Goal: Information Seeking & Learning: Learn about a topic

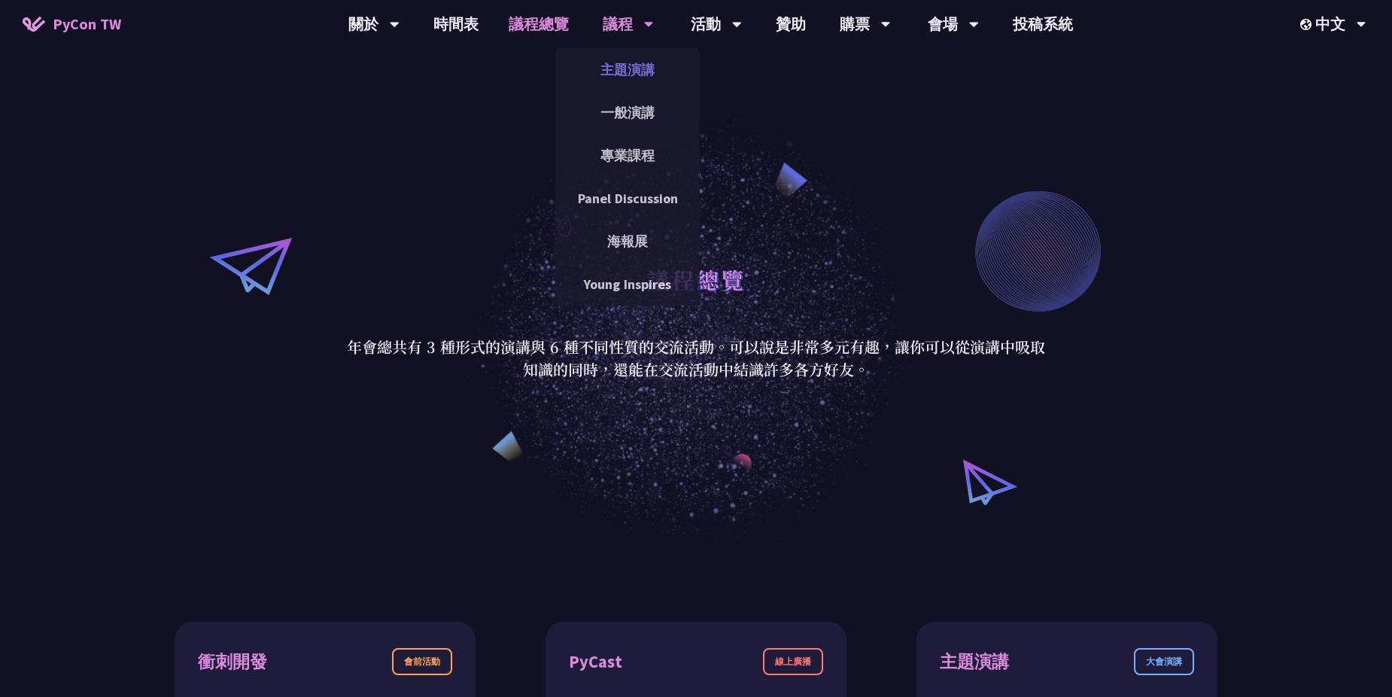
click at [629, 69] on link "主題演講" at bounding box center [627, 69] width 144 height 35
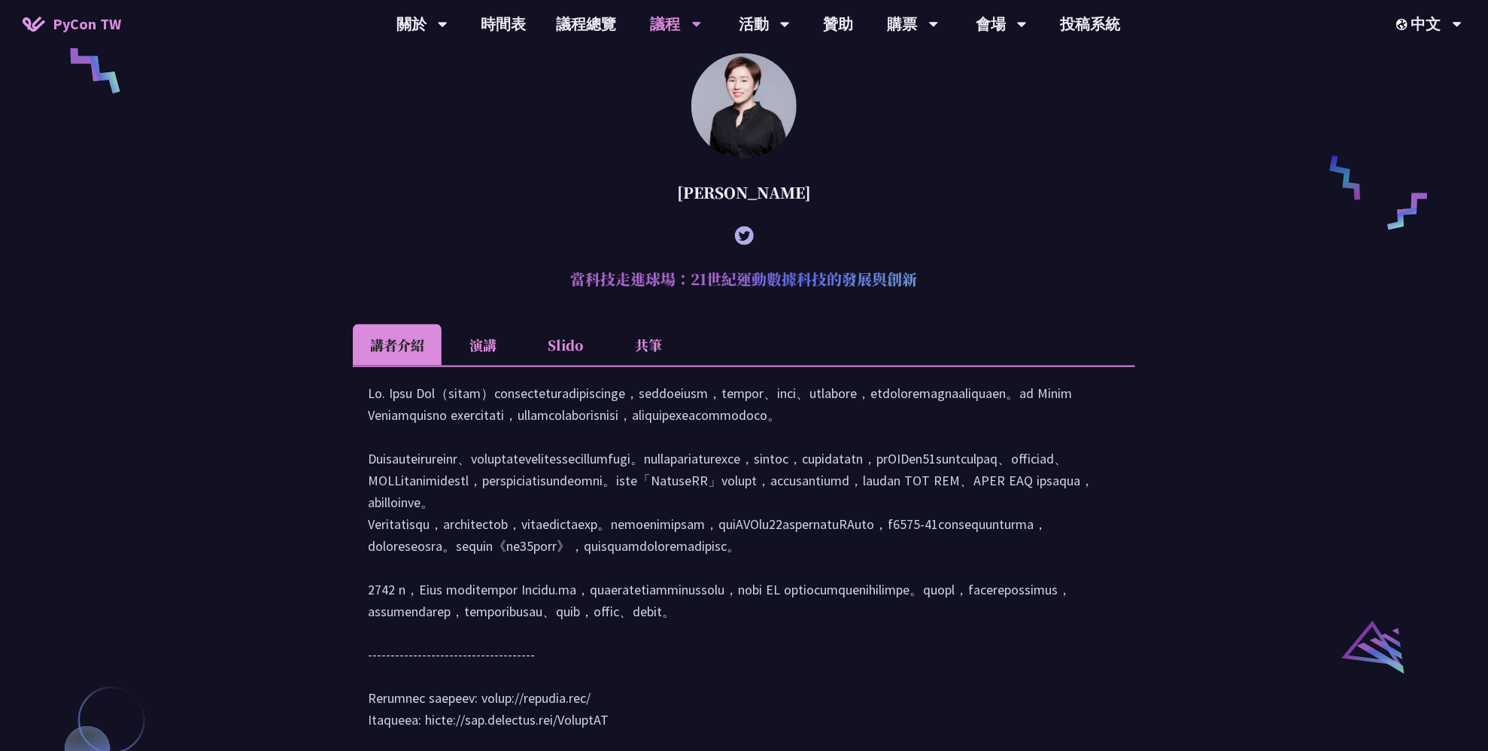
scroll to position [1580, 0]
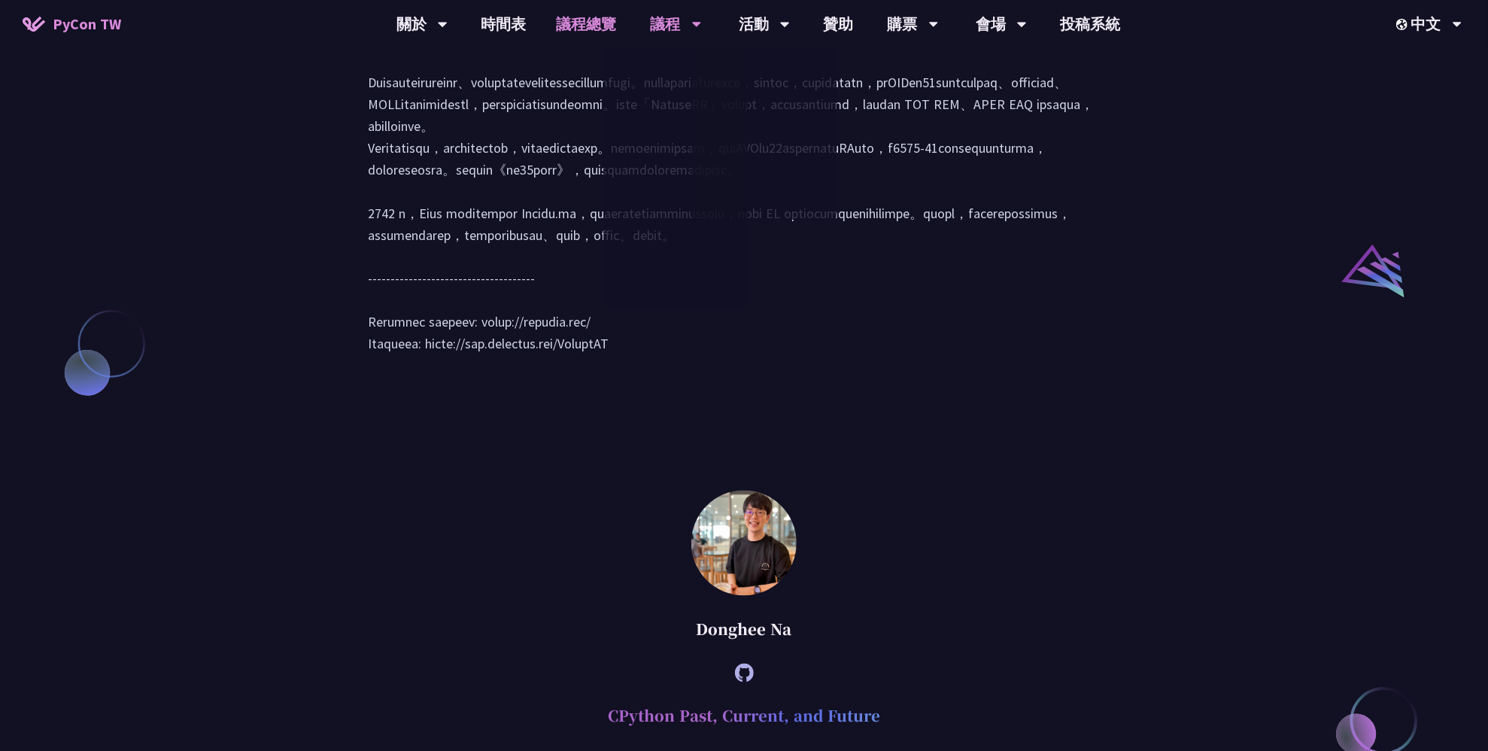
click at [591, 23] on link "議程總覽" at bounding box center [587, 24] width 90 height 48
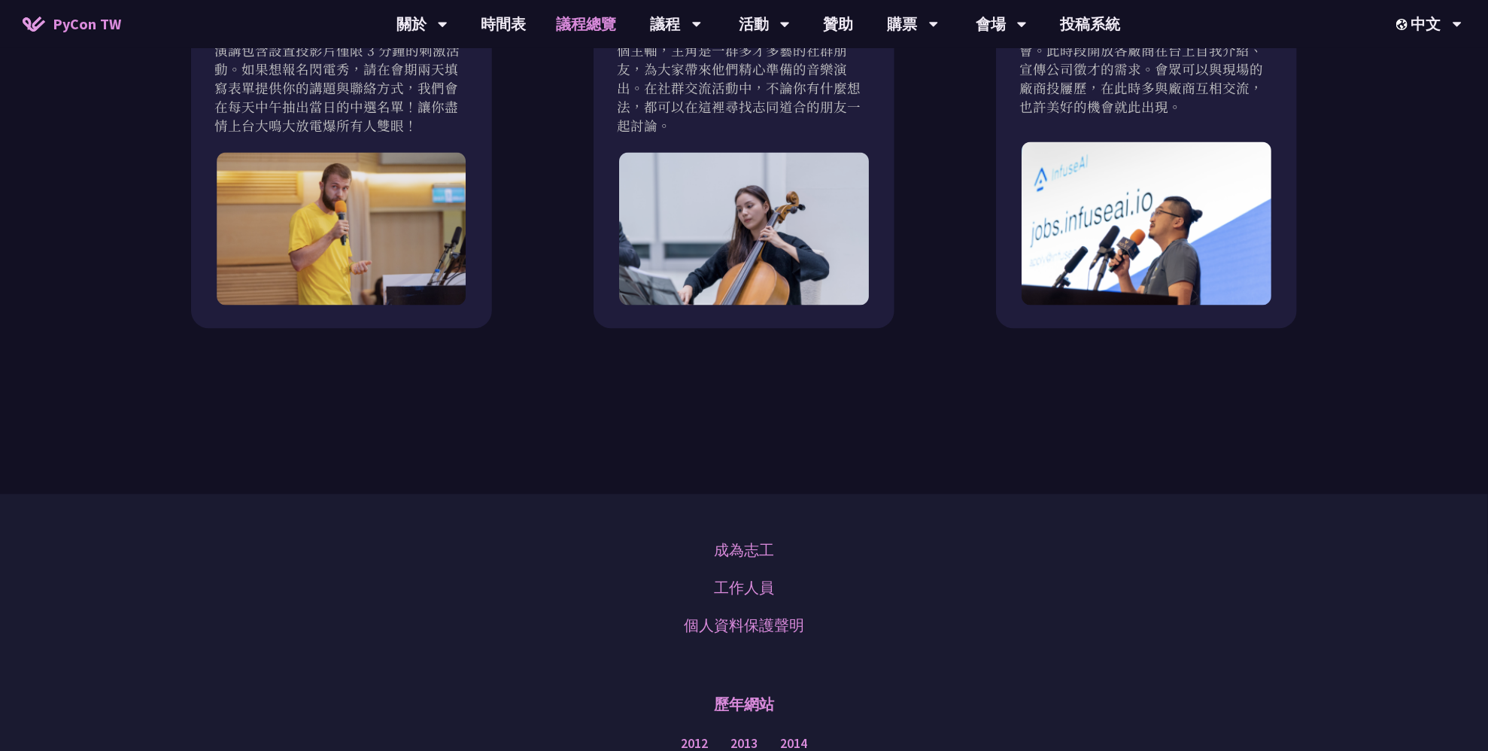
scroll to position [1228, 0]
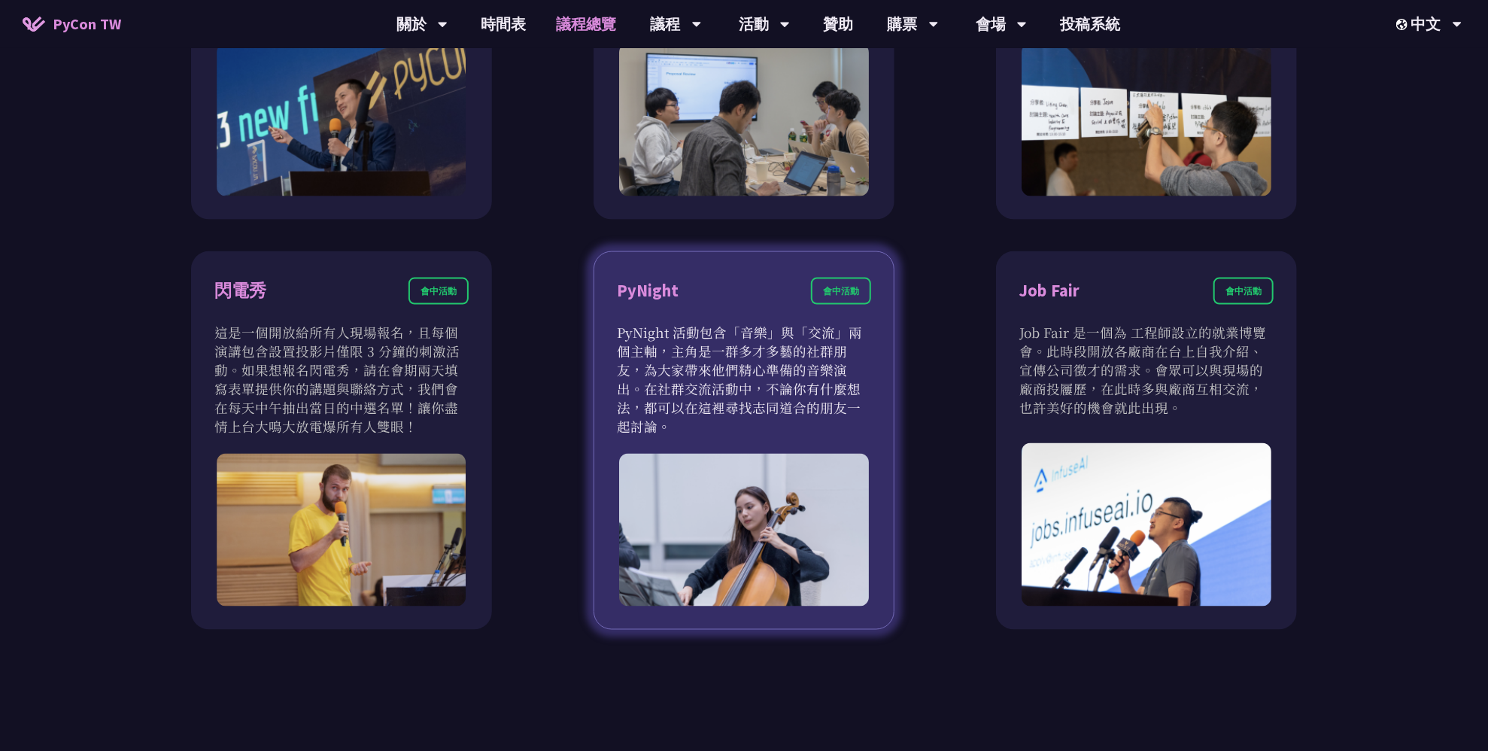
click at [816, 368] on p "PyNight 活動包含「音樂」與「交流」兩個主軸，主角是一群多才多藝的社群朋友，為大家帶來他們精心準備的音樂演出。在社群交流活動中，不論你有什麼想法，都可以…" at bounding box center [744, 379] width 254 height 113
click at [836, 293] on div "會中活動" at bounding box center [841, 291] width 60 height 27
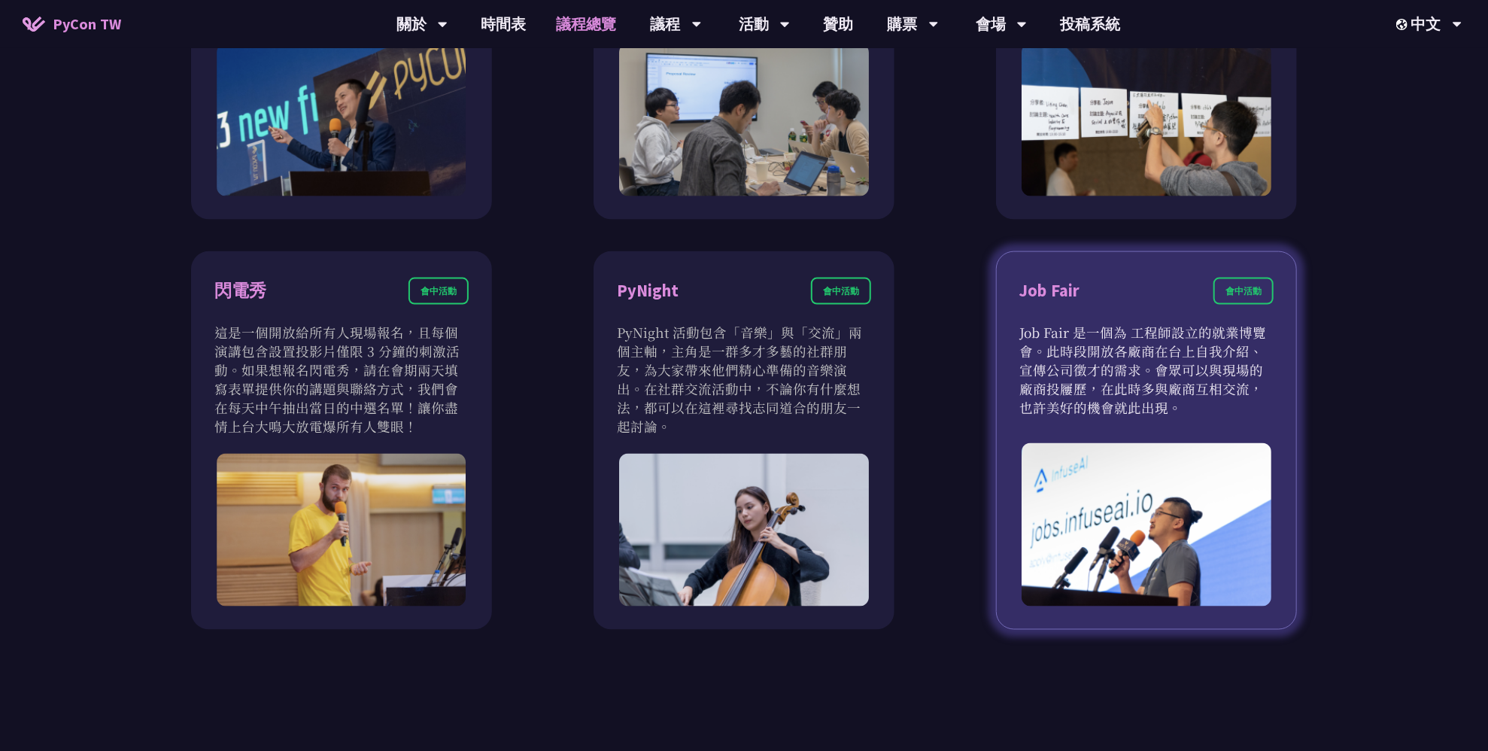
drag, startPoint x: 1052, startPoint y: 353, endPoint x: 1178, endPoint y: 405, distance: 136.0
click at [1178, 405] on p "Job Fair 是一個為 工程師設立的就業博覽會。此時段開放各廠商在台上自我介紹、宣傳公司徵才的需求。會眾可以與現場的廠商投屨歷，在此時多與廠商互相交流，也…" at bounding box center [1147, 370] width 254 height 94
drag, startPoint x: 1178, startPoint y: 405, endPoint x: 1160, endPoint y: 415, distance: 20.3
click at [1160, 415] on div "Job Fair 會中活動 Job Fair 是一個為 工程師設立的就業博覽會。此時段開放各廠商在台上自我介紹、宣傳公司徵才的需求。會眾可以與現場的廠商投屨歷…" at bounding box center [1146, 440] width 301 height 379
click at [1105, 398] on p "Job Fair 是一個為 工程師設立的就業博覽會。此時段開放各廠商在台上自我介紹、宣傳公司徵才的需求。會眾可以與現場的廠商投屨歷，在此時多與廠商互相交流，也…" at bounding box center [1147, 370] width 254 height 94
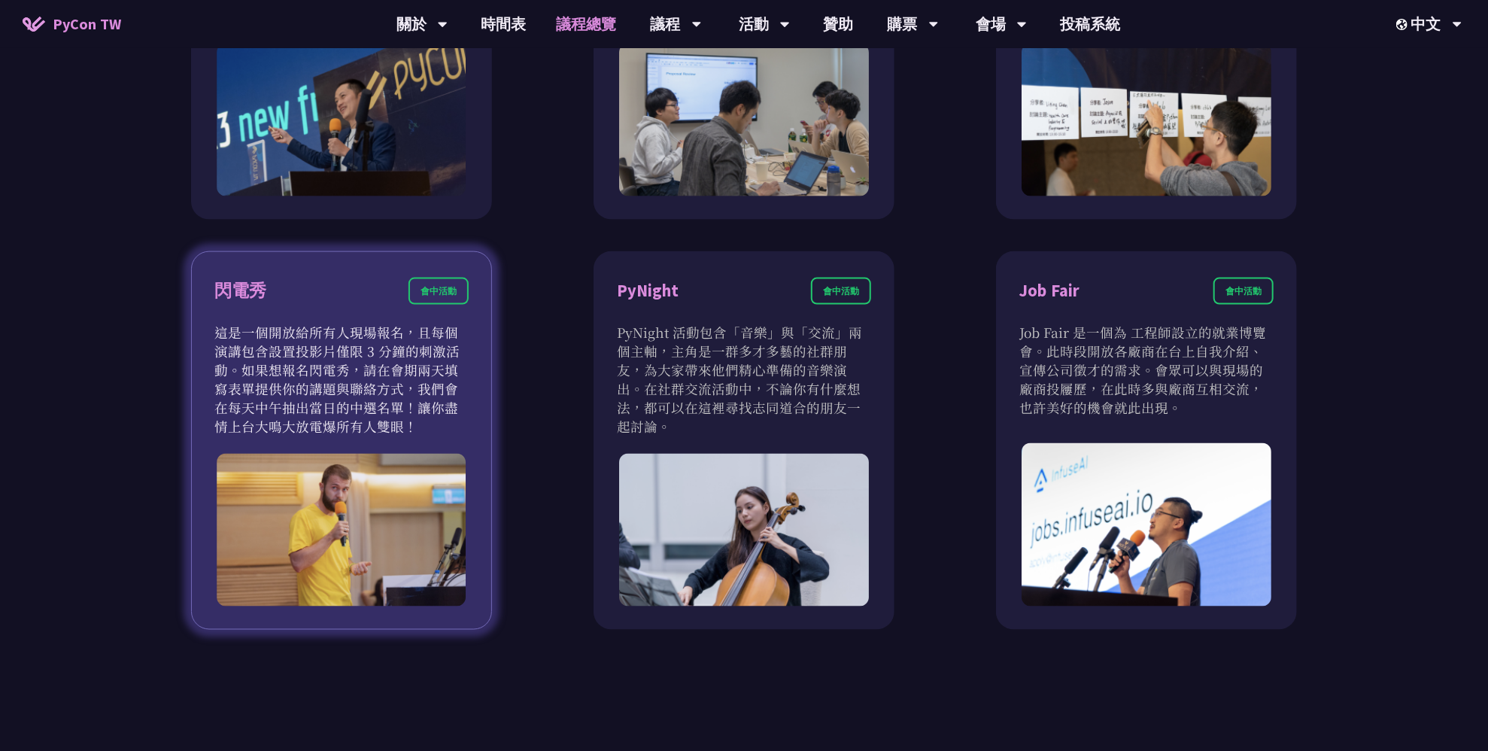
click at [378, 336] on p "這是一個開放給所有人現場報名，且每個演講包含設置投影片僅限 3 分鐘的刺激活動。如果想報名閃電秀，請在會期兩天填寫表單提供你的講題與聯絡方式，我們會在每天中午…" at bounding box center [341, 379] width 254 height 113
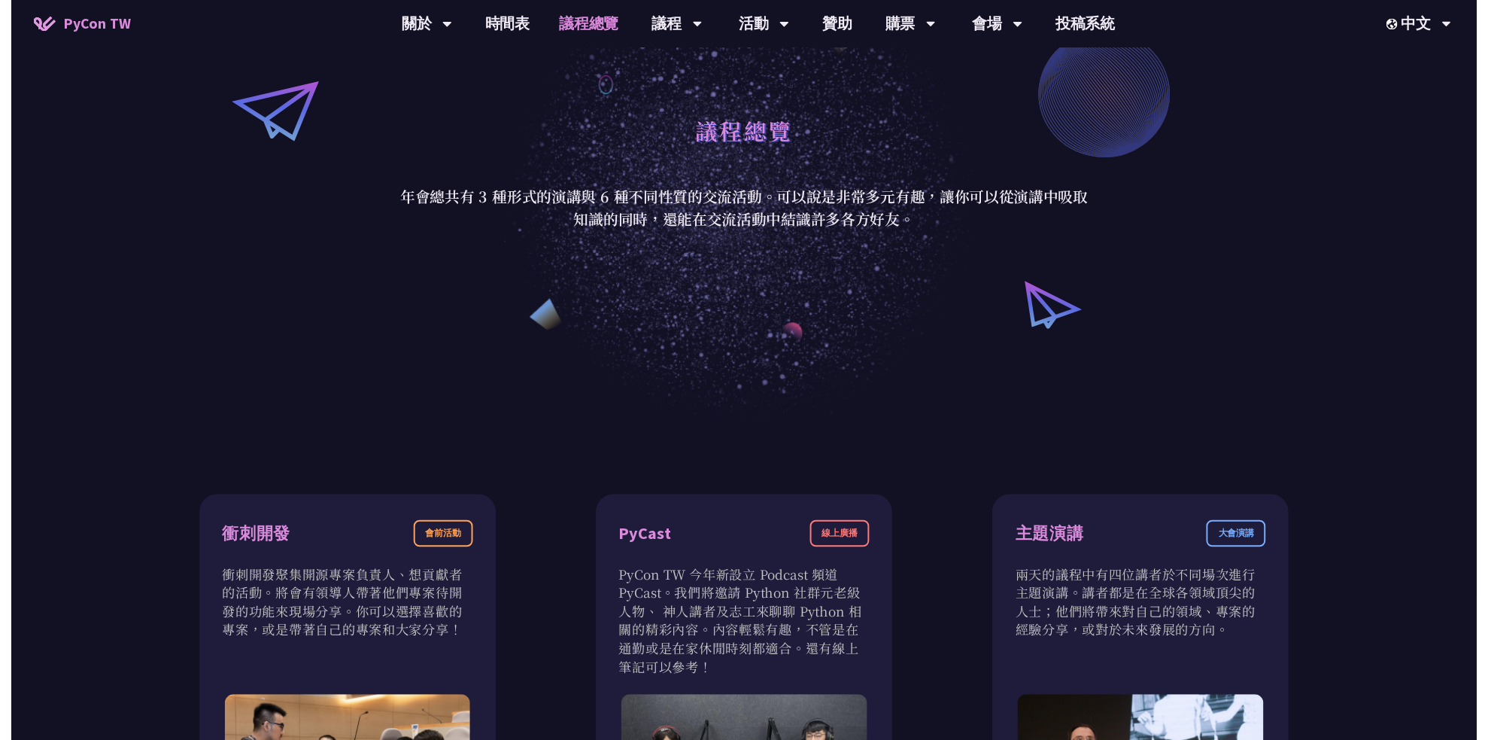
scroll to position [0, 0]
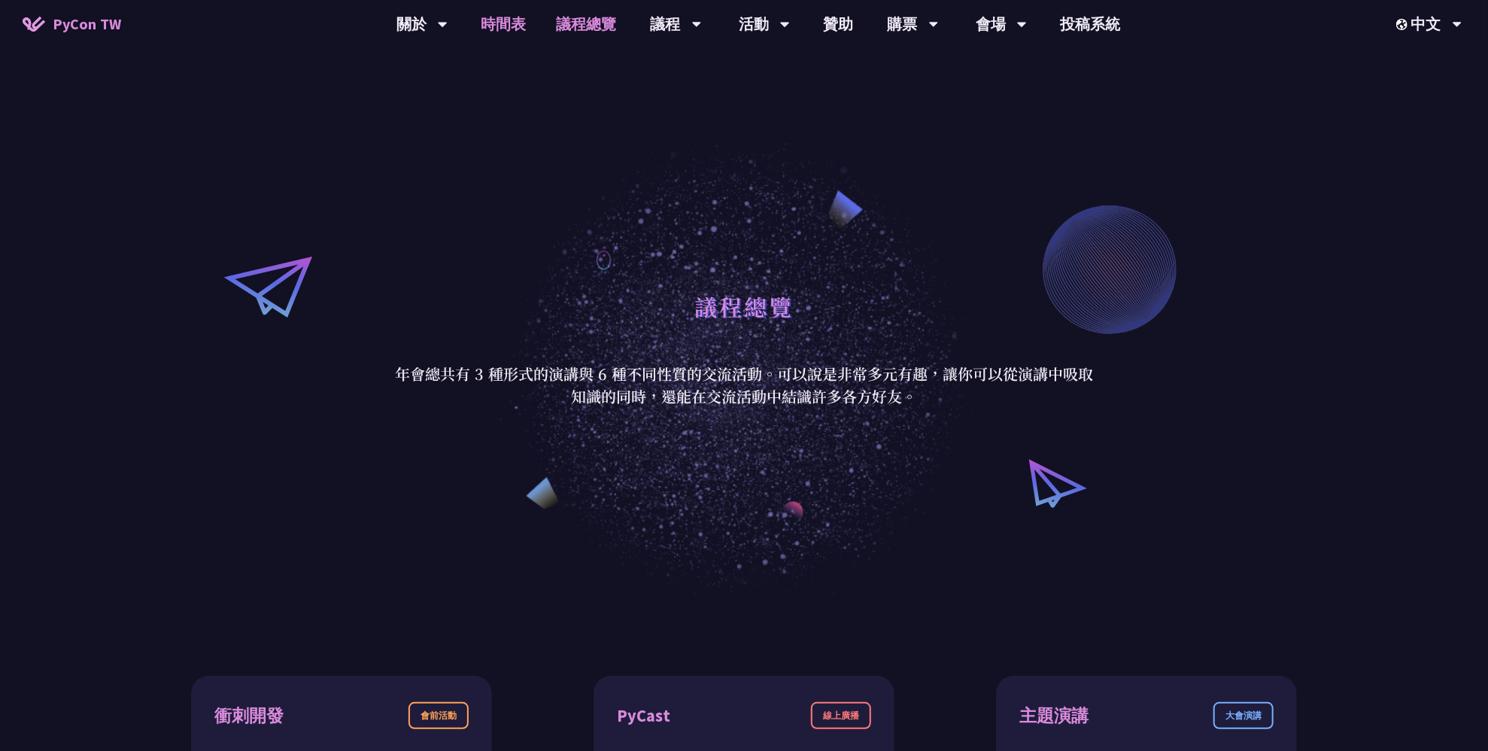
click at [520, 20] on link "時間表" at bounding box center [504, 24] width 75 height 48
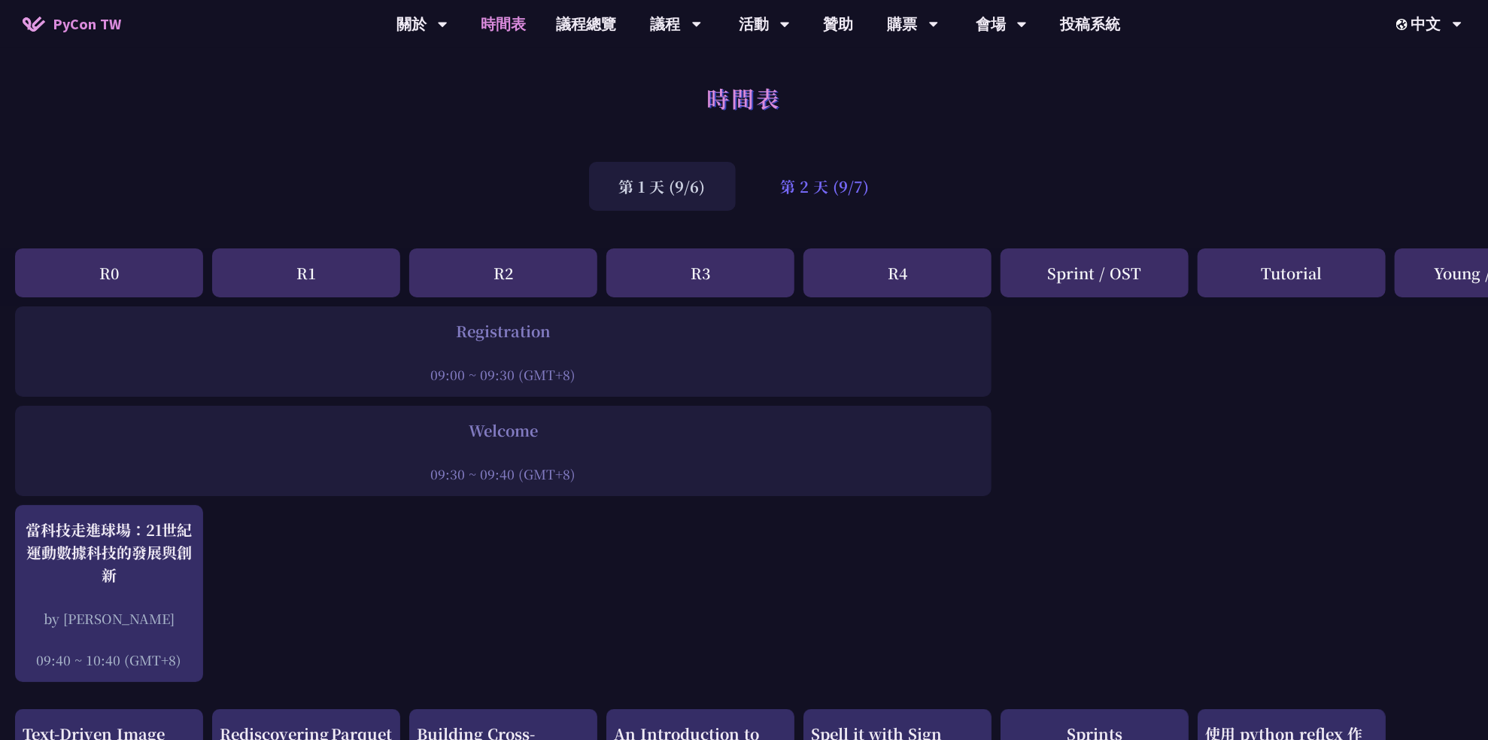
click at [852, 203] on div "第 2 天 (9/7)" at bounding box center [825, 186] width 149 height 49
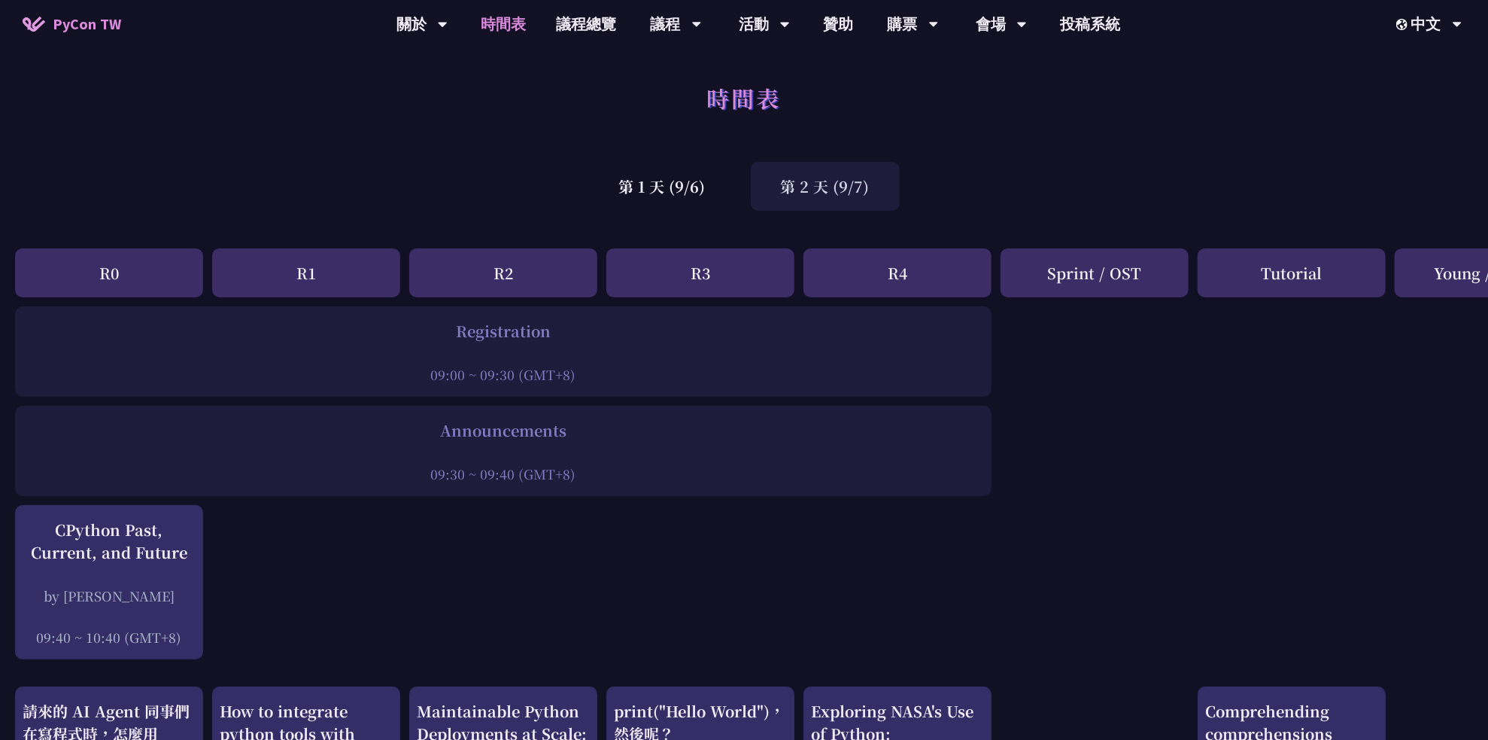
click at [505, 351] on div at bounding box center [504, 353] width 962 height 23
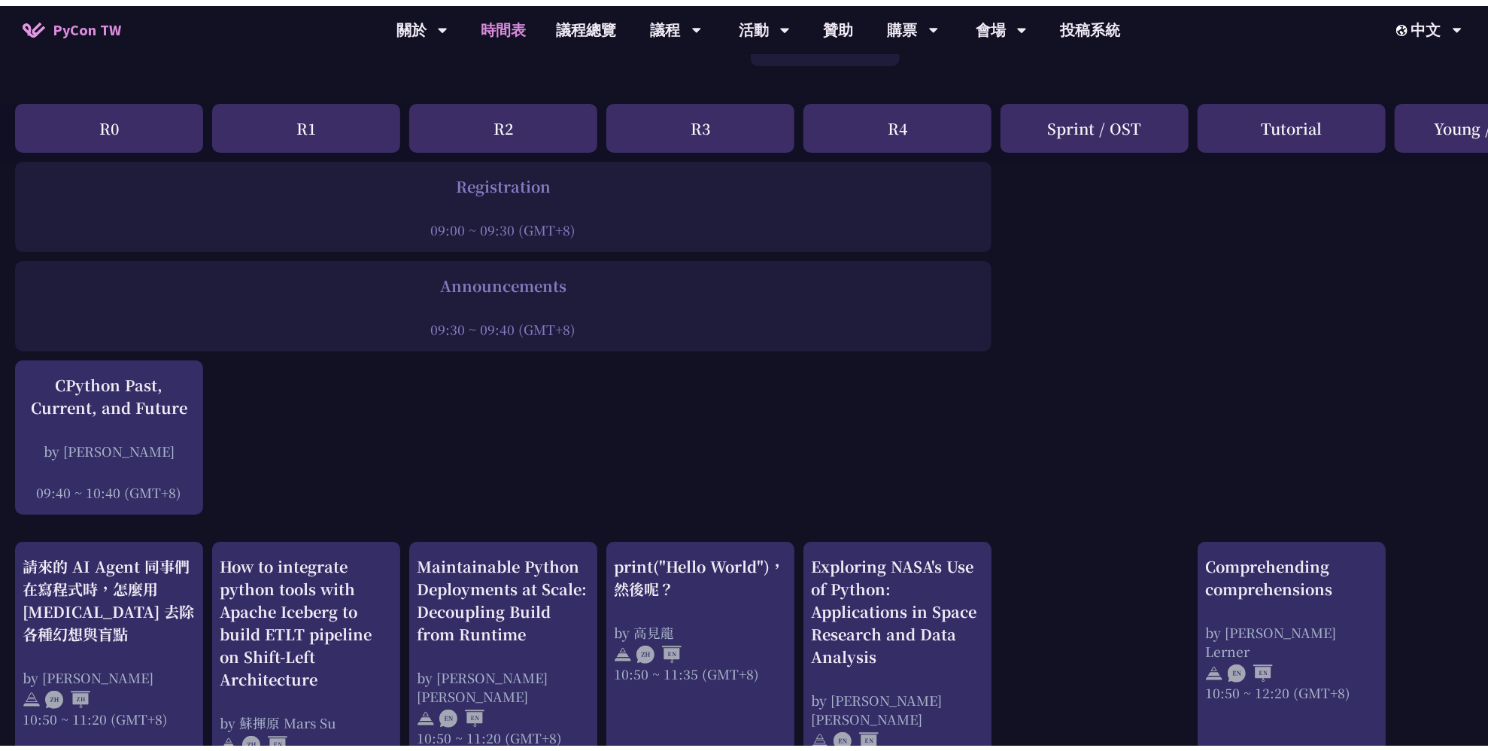
scroll to position [226, 0]
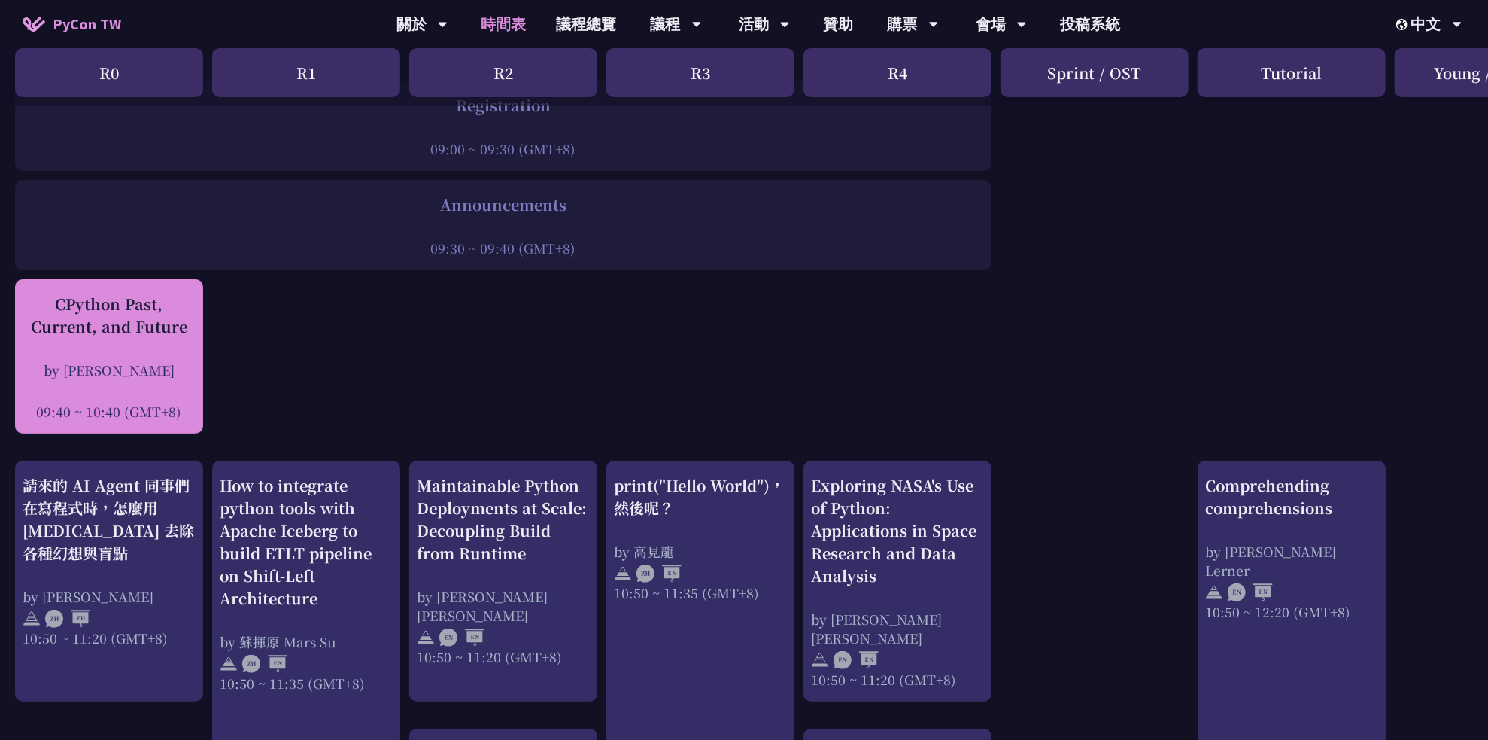
click at [103, 316] on div "CPython Past, Current, and Future" at bounding box center [109, 315] width 173 height 45
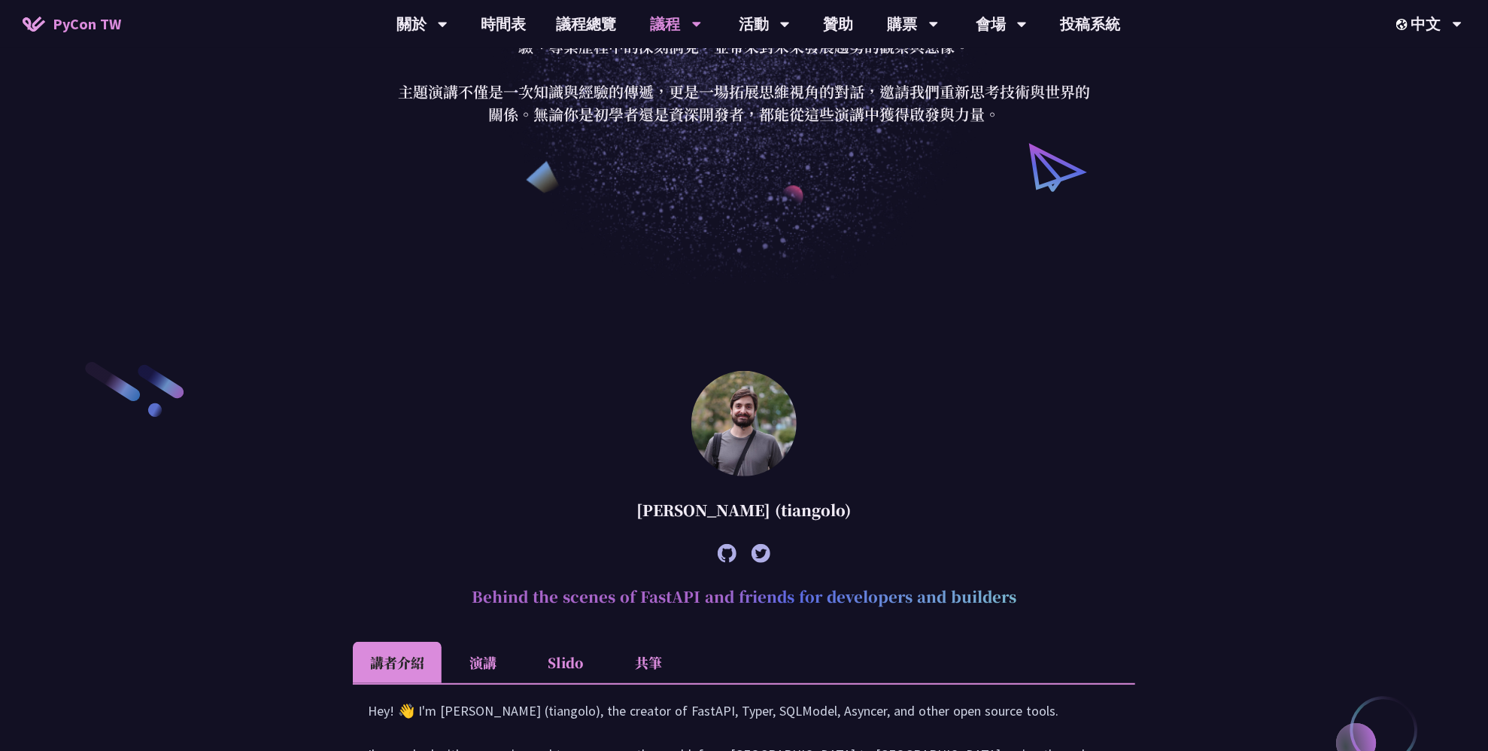
scroll to position [2128, 0]
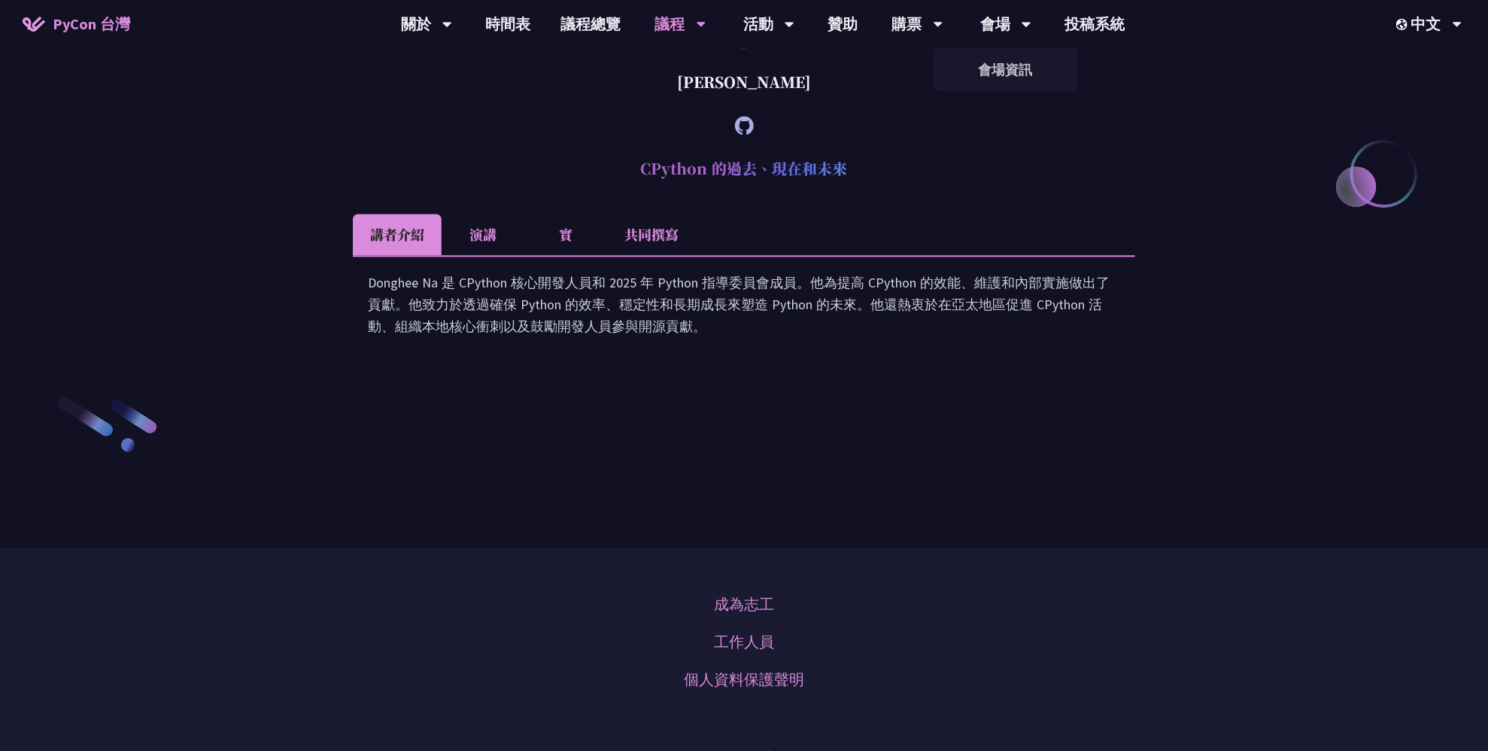
click at [492, 255] on li "演講" at bounding box center [483, 234] width 83 height 41
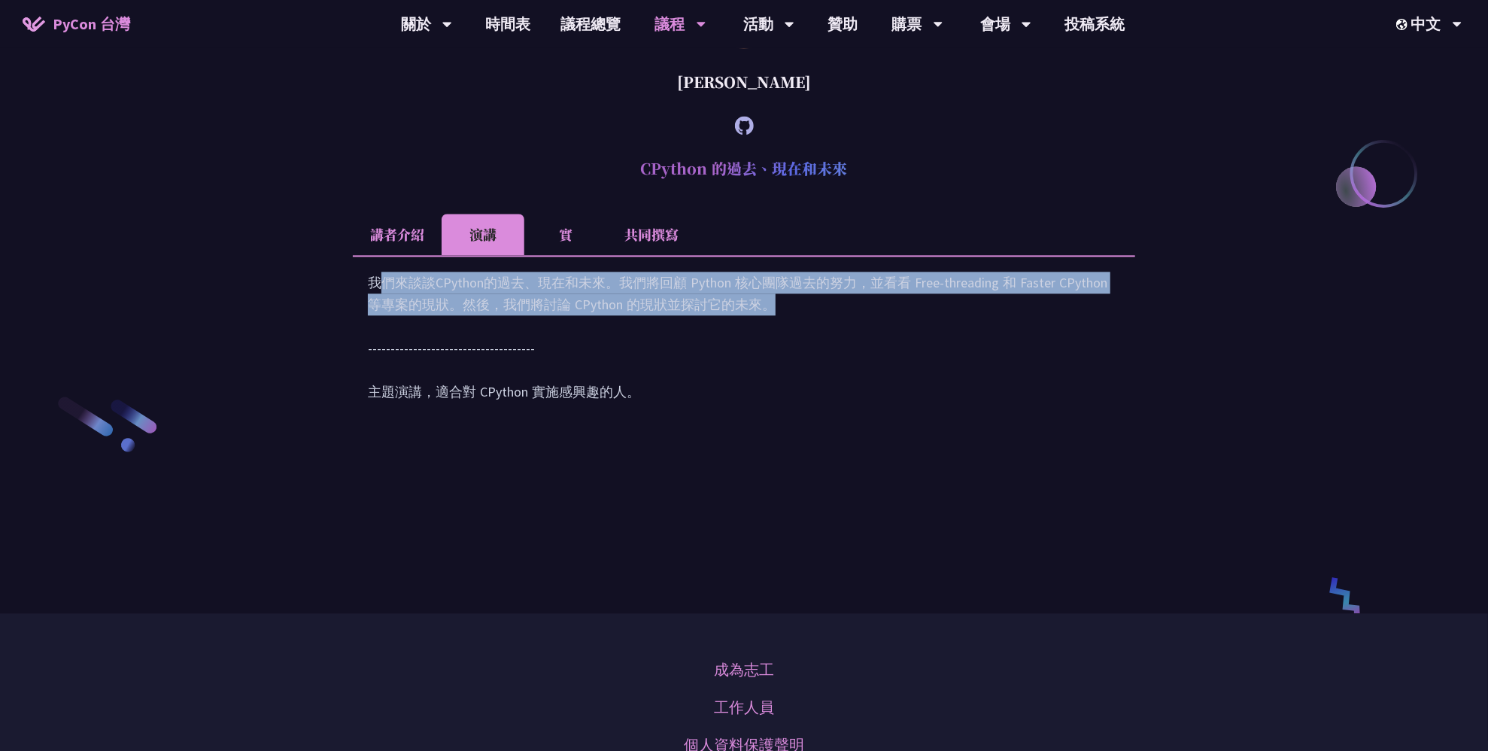
drag, startPoint x: 375, startPoint y: 413, endPoint x: 853, endPoint y: 437, distance: 479.2
click at [853, 418] on div "我們來談談CPython的過去、現在和未來。我們將回顧 Python 核心團隊過去的努力，並看看 Free-threading 和 Faster CPytho…" at bounding box center [744, 345] width 752 height 146
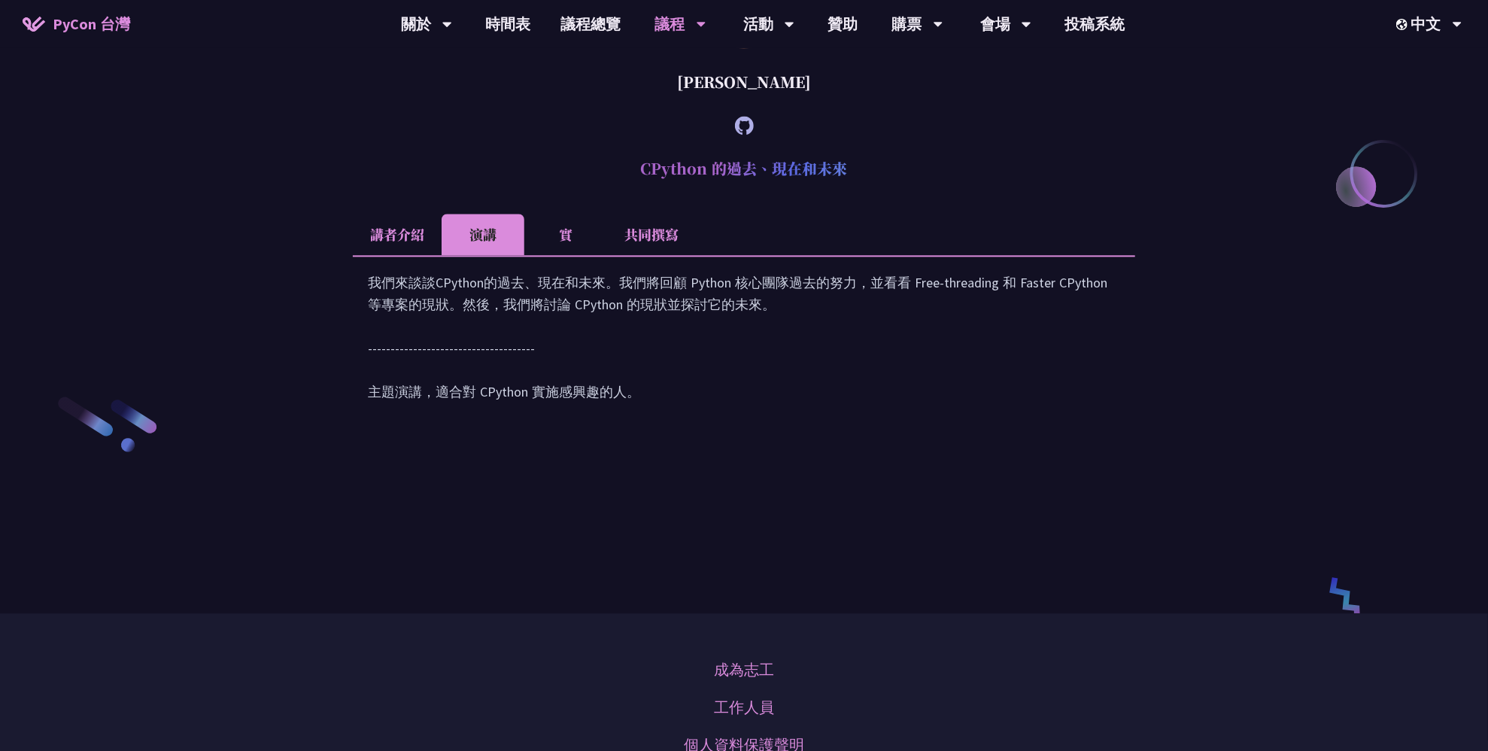
drag, startPoint x: 853, startPoint y: 437, endPoint x: 845, endPoint y: 485, distance: 48.9
click at [845, 418] on div "我們來談談CPython的過去、現在和未來。我們將回顧 Python 核心團隊過去的努力，並看看 Free-threading 和 Faster CPytho…" at bounding box center [744, 345] width 752 height 146
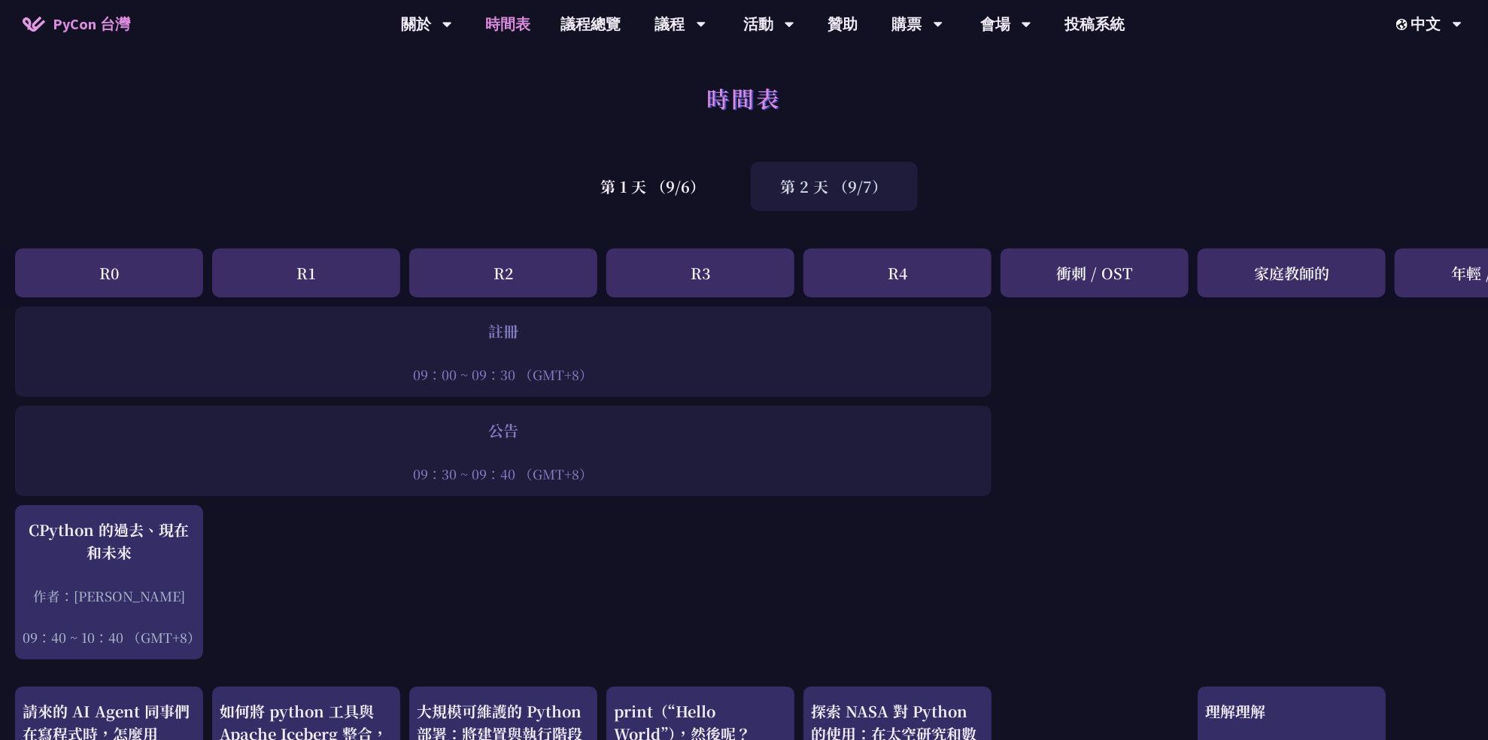
drag, startPoint x: 649, startPoint y: 188, endPoint x: 626, endPoint y: 296, distance: 110.1
click at [649, 188] on div "第 1 天 （9/6）" at bounding box center [653, 186] width 165 height 49
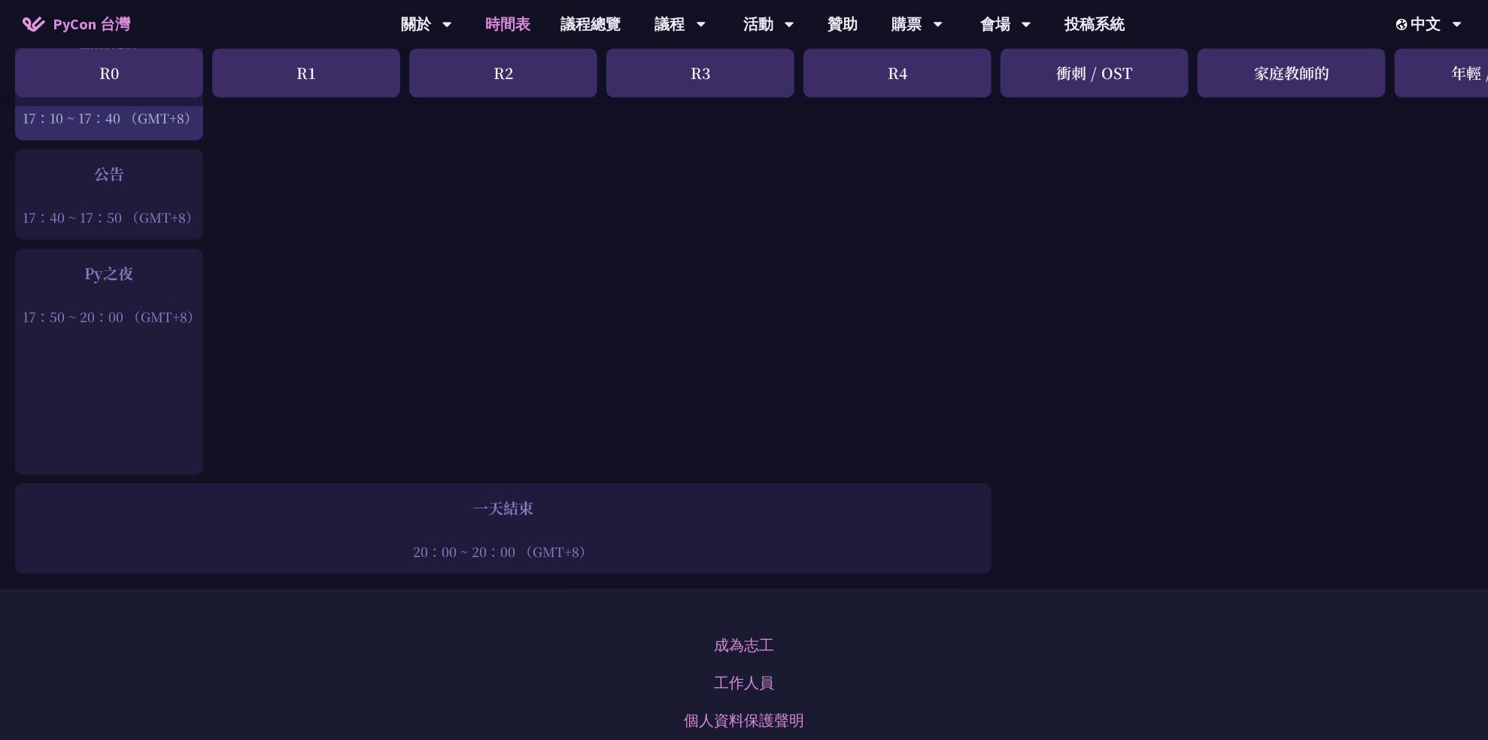
scroll to position [1956, 0]
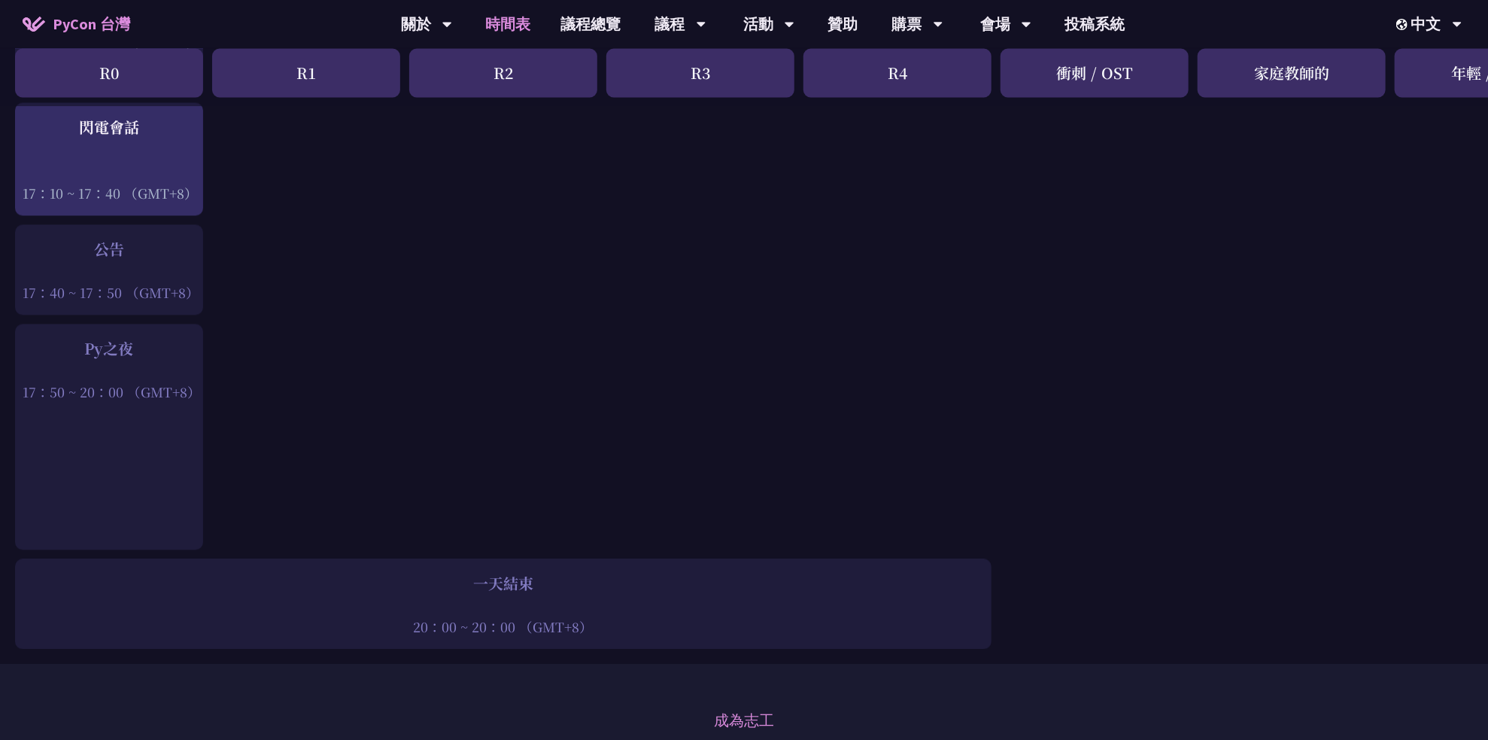
click at [114, 337] on div "Py之夜" at bounding box center [109, 348] width 173 height 23
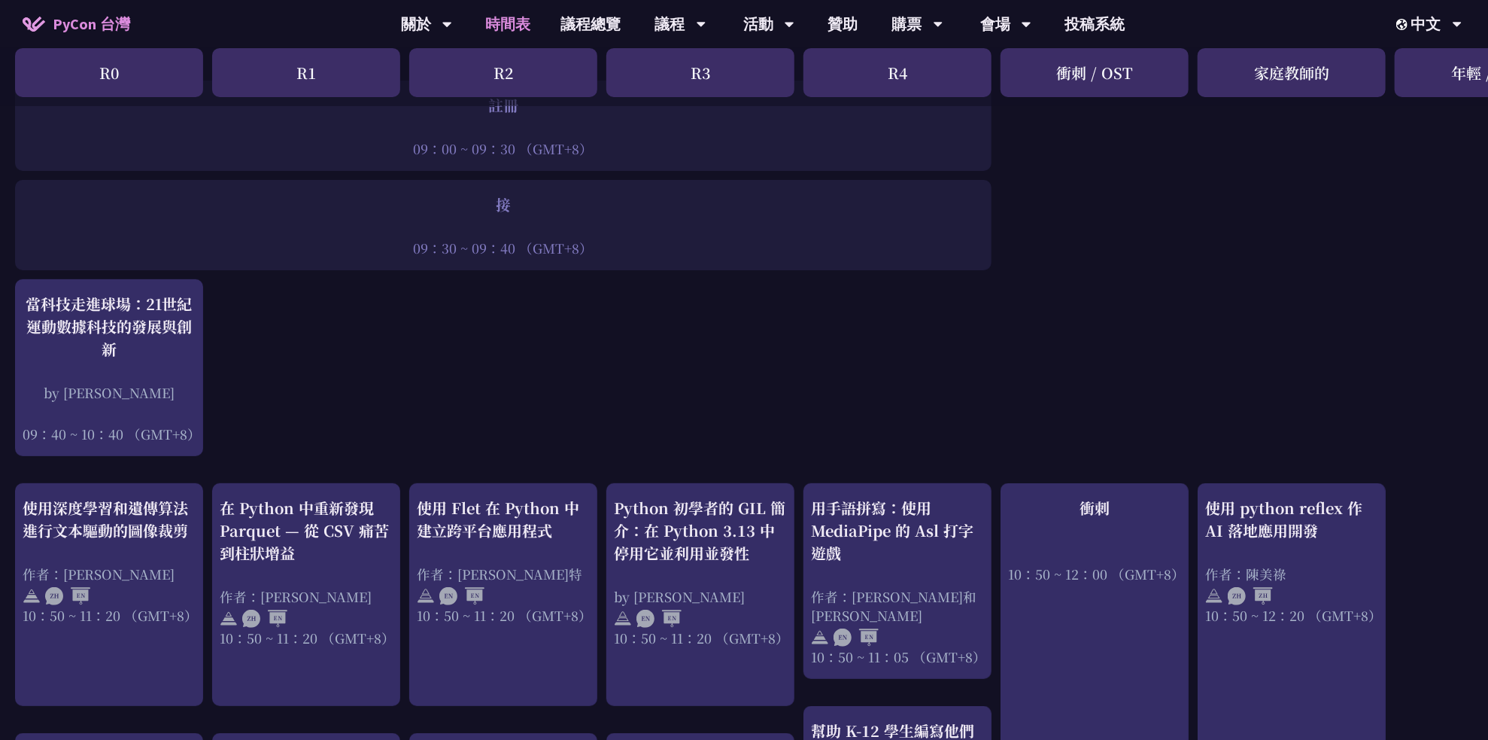
scroll to position [0, 0]
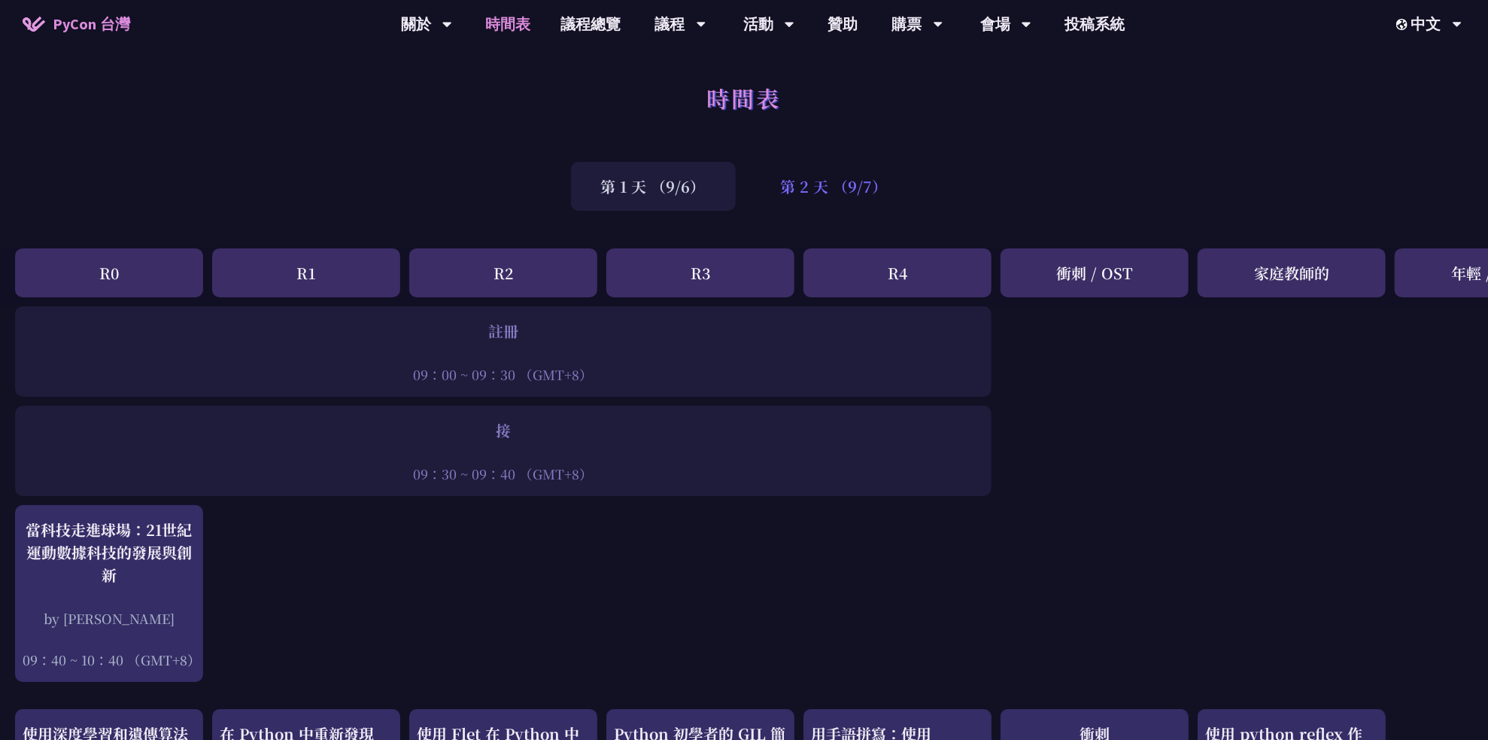
click at [847, 187] on div "第 2 天 （9/7）" at bounding box center [834, 186] width 167 height 49
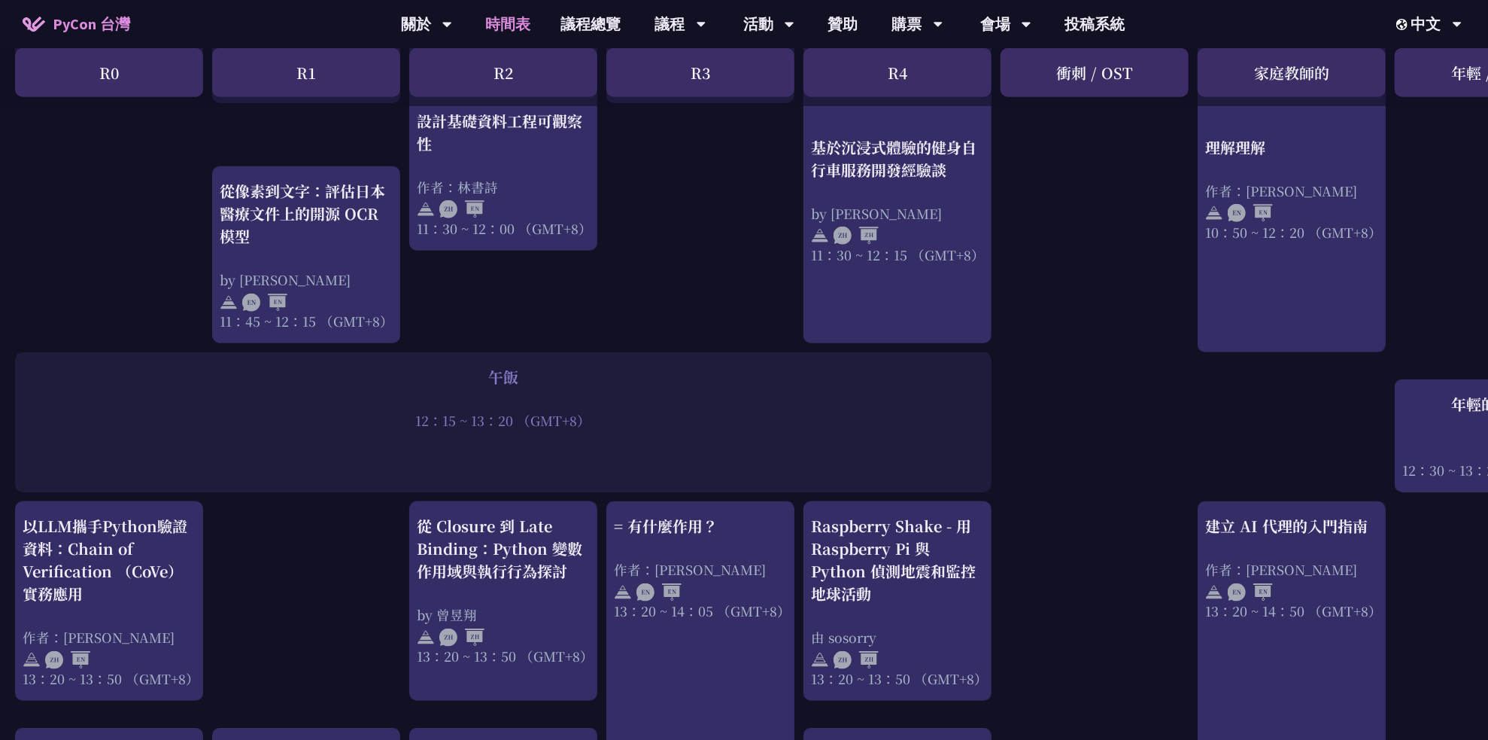
scroll to position [978, 0]
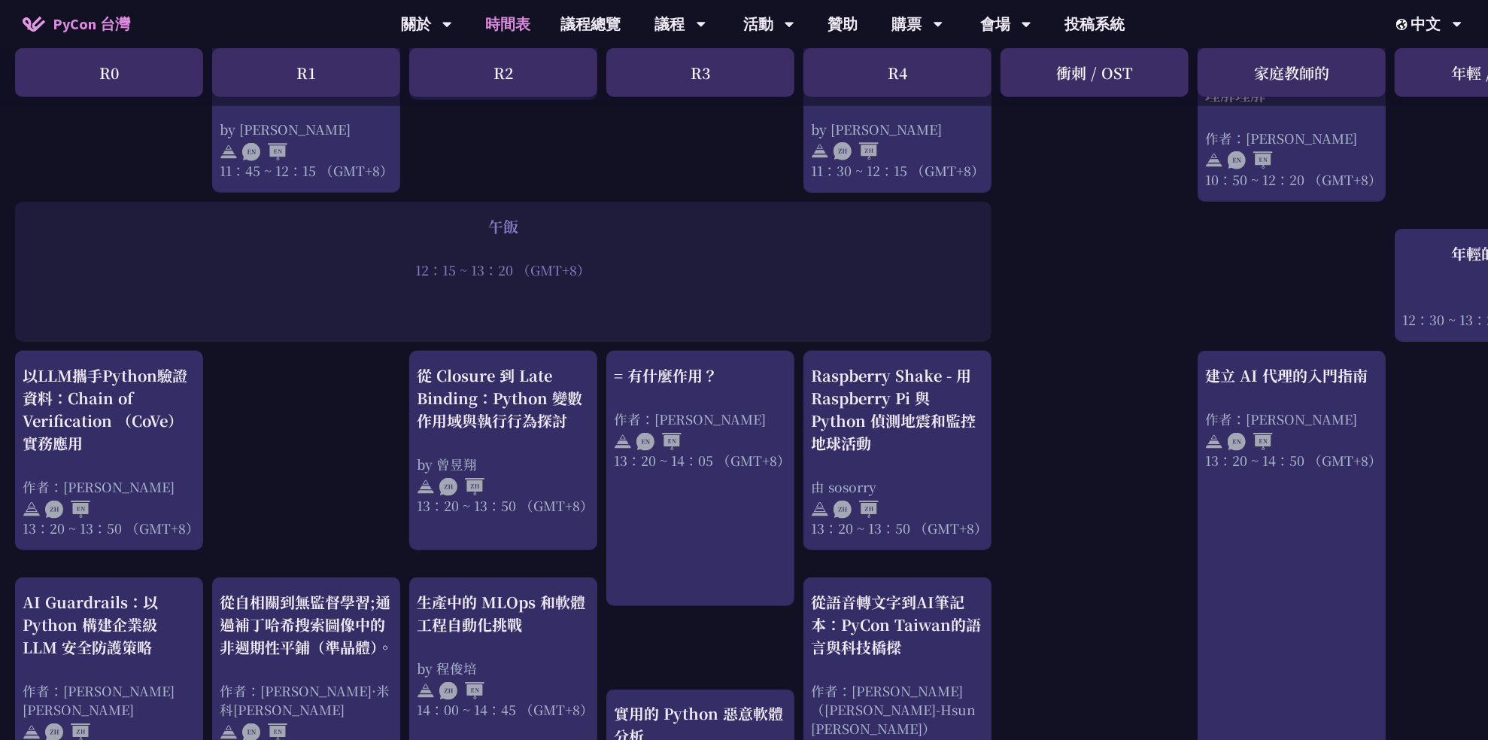
drag, startPoint x: 1144, startPoint y: 725, endPoint x: 1169, endPoint y: 729, distance: 24.5
click at [1169, 696] on div "print（“Hello World”），然後呢？ 作者：[PERSON_NAME] 10：50 ~ 11：35 （GMT+8） = 有什麼作用？ 作者：[P…" at bounding box center [799, 411] width 1598 height 2166
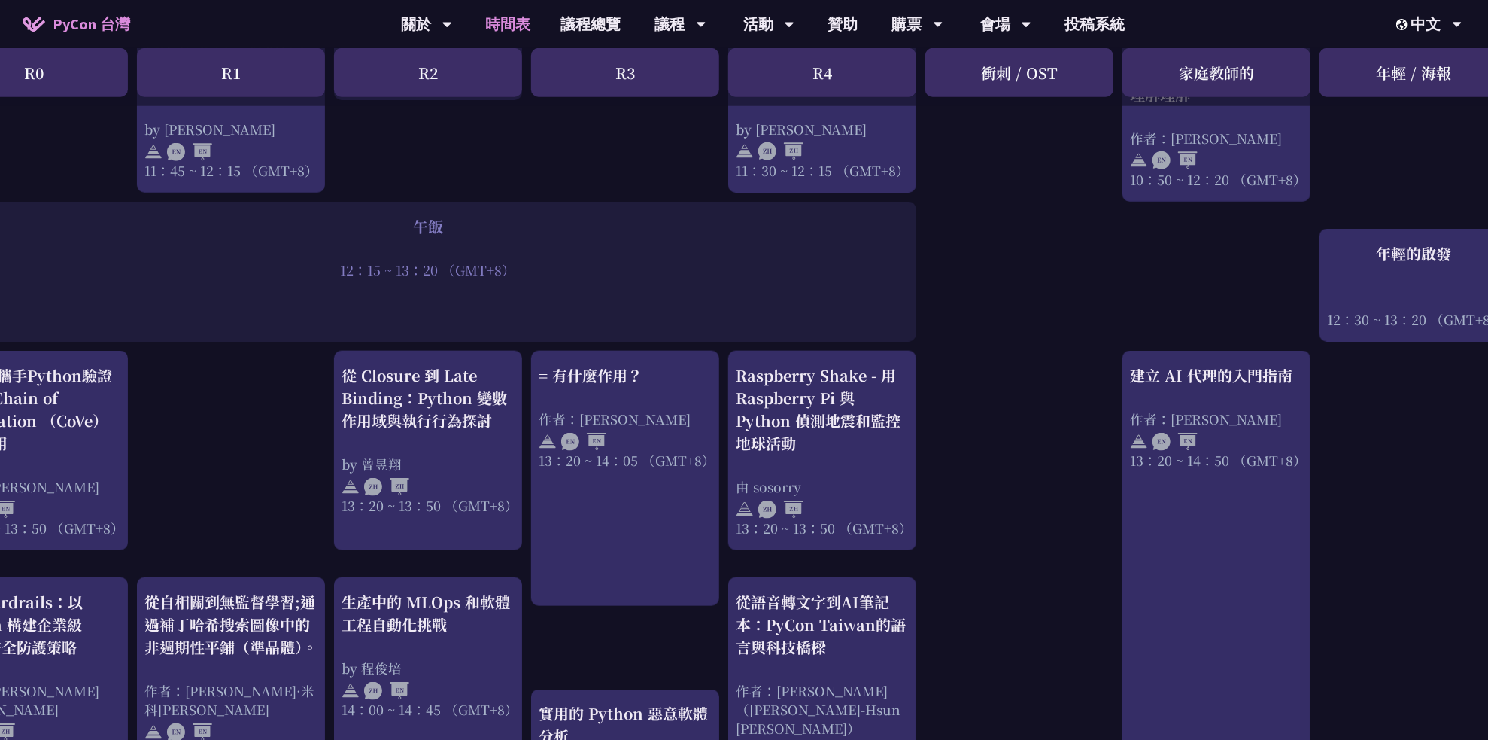
scroll to position [978, 109]
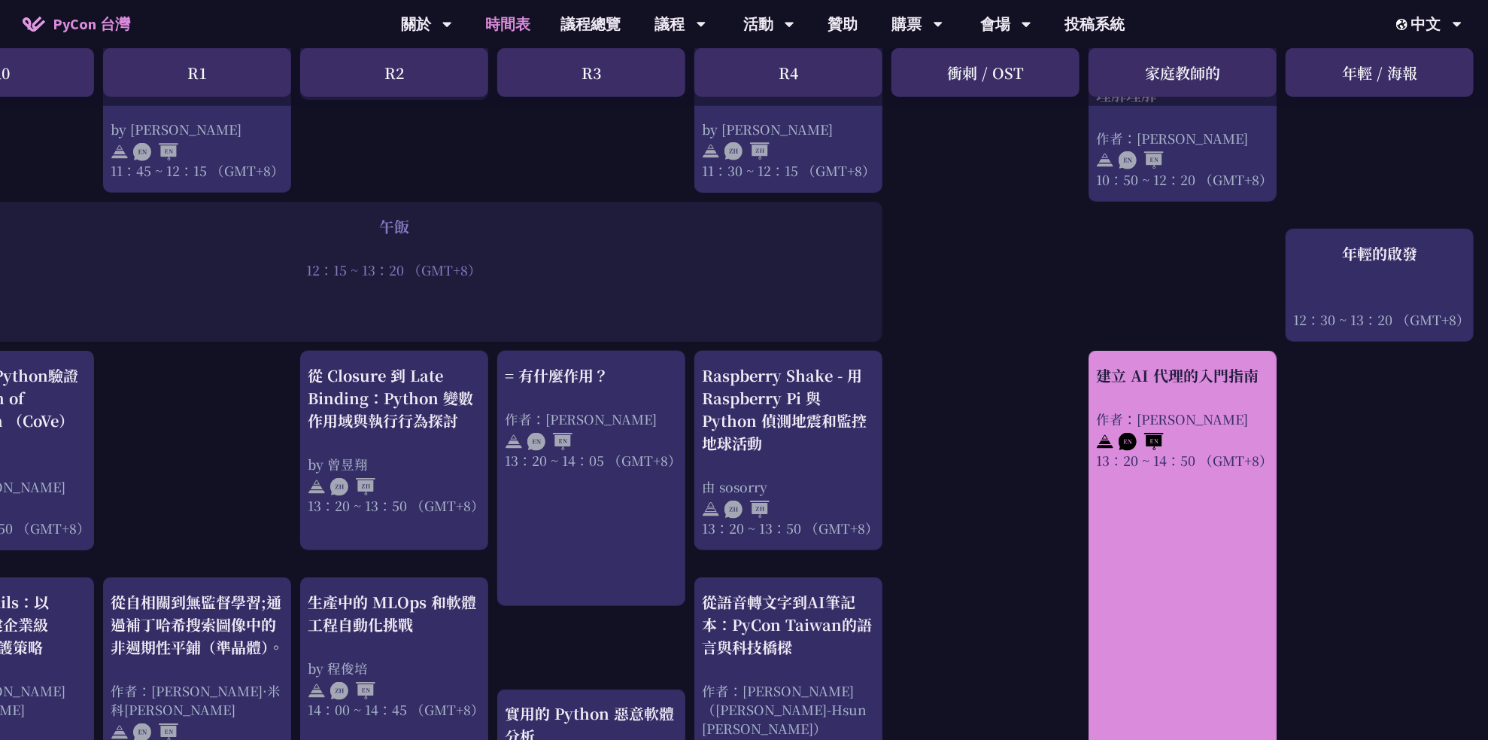
click at [1199, 549] on link "建立 AI 代理的入門指南 作者：[PERSON_NAME] 13：20 ~ 14：50 （GMT+8）" at bounding box center [1182, 589] width 173 height 451
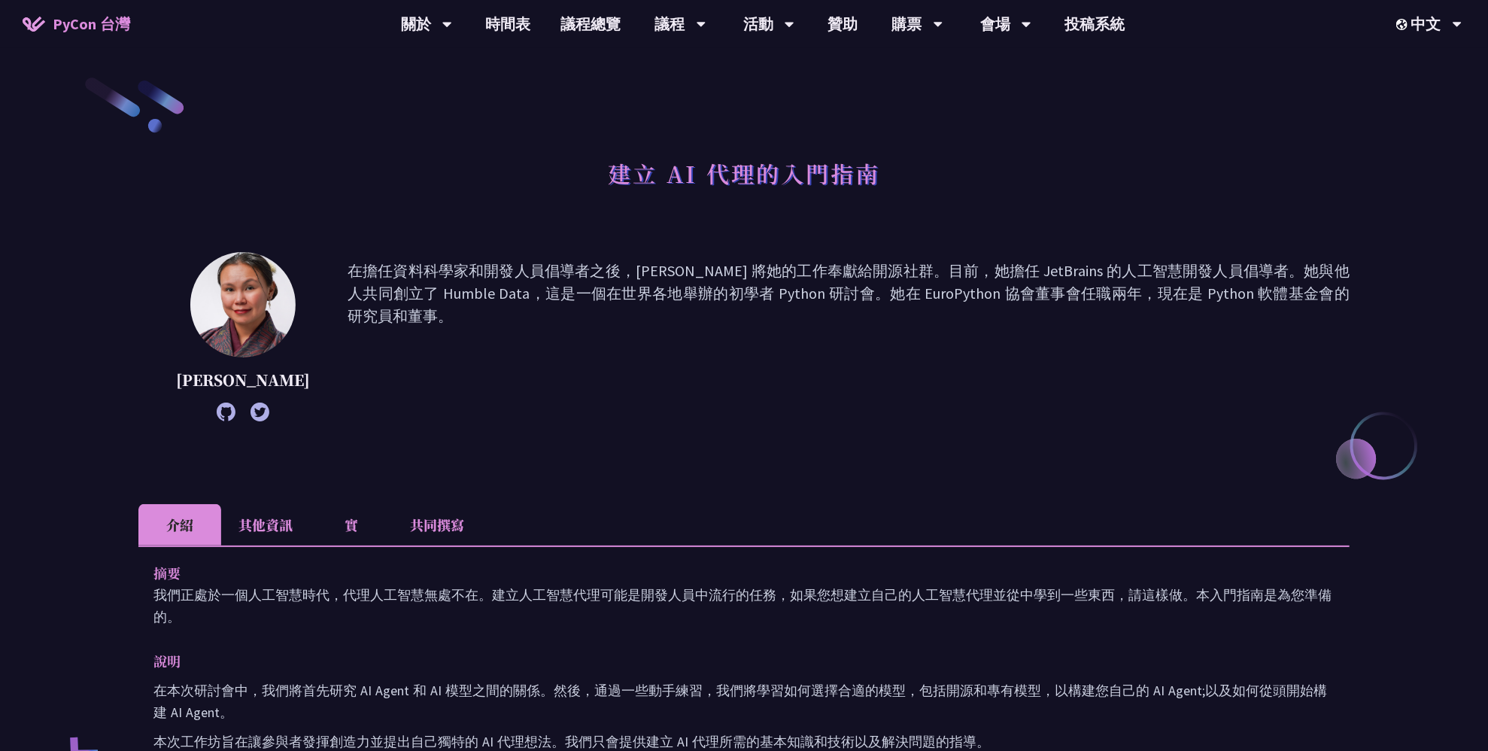
scroll to position [226, 0]
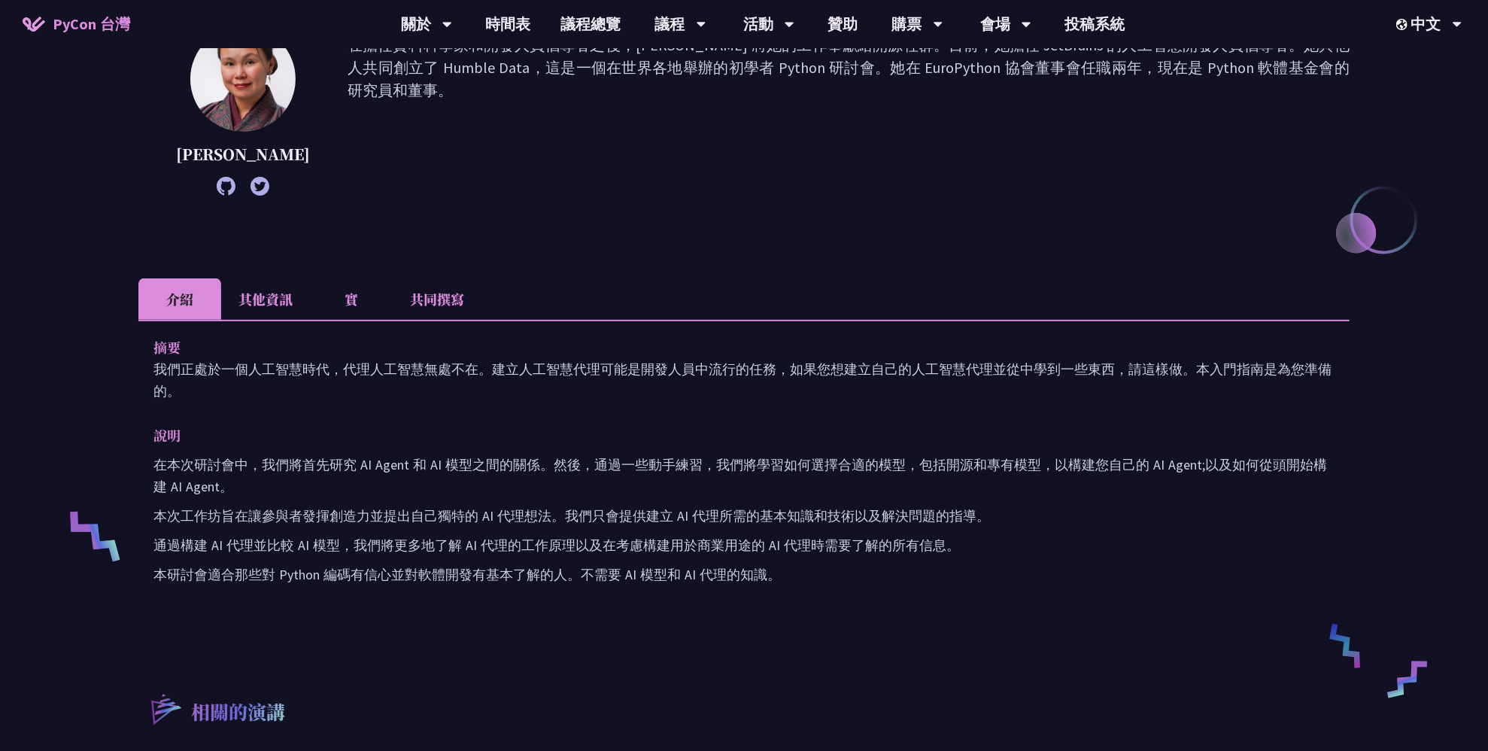
click at [293, 301] on li "其他資訊" at bounding box center [265, 298] width 89 height 41
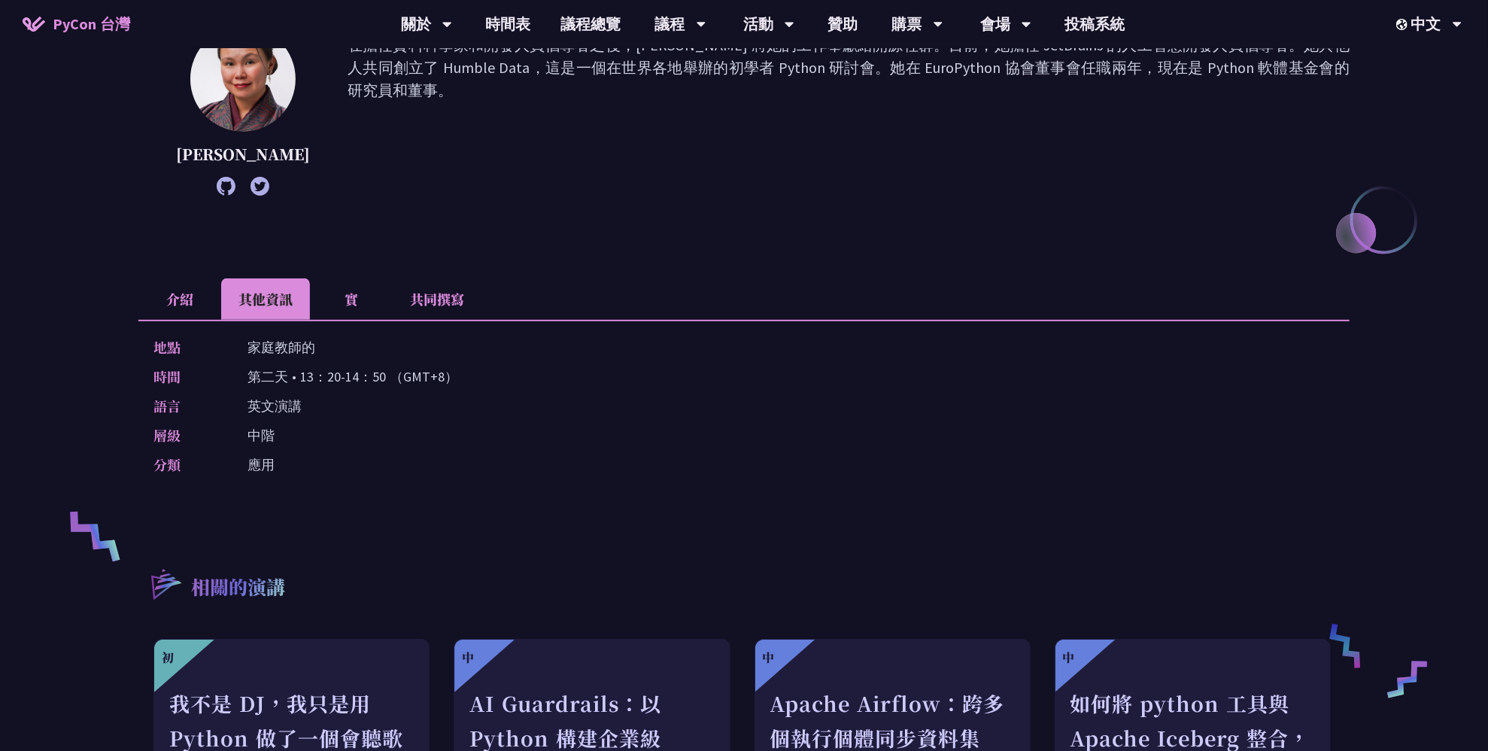
click at [154, 305] on li "介紹" at bounding box center [179, 298] width 83 height 41
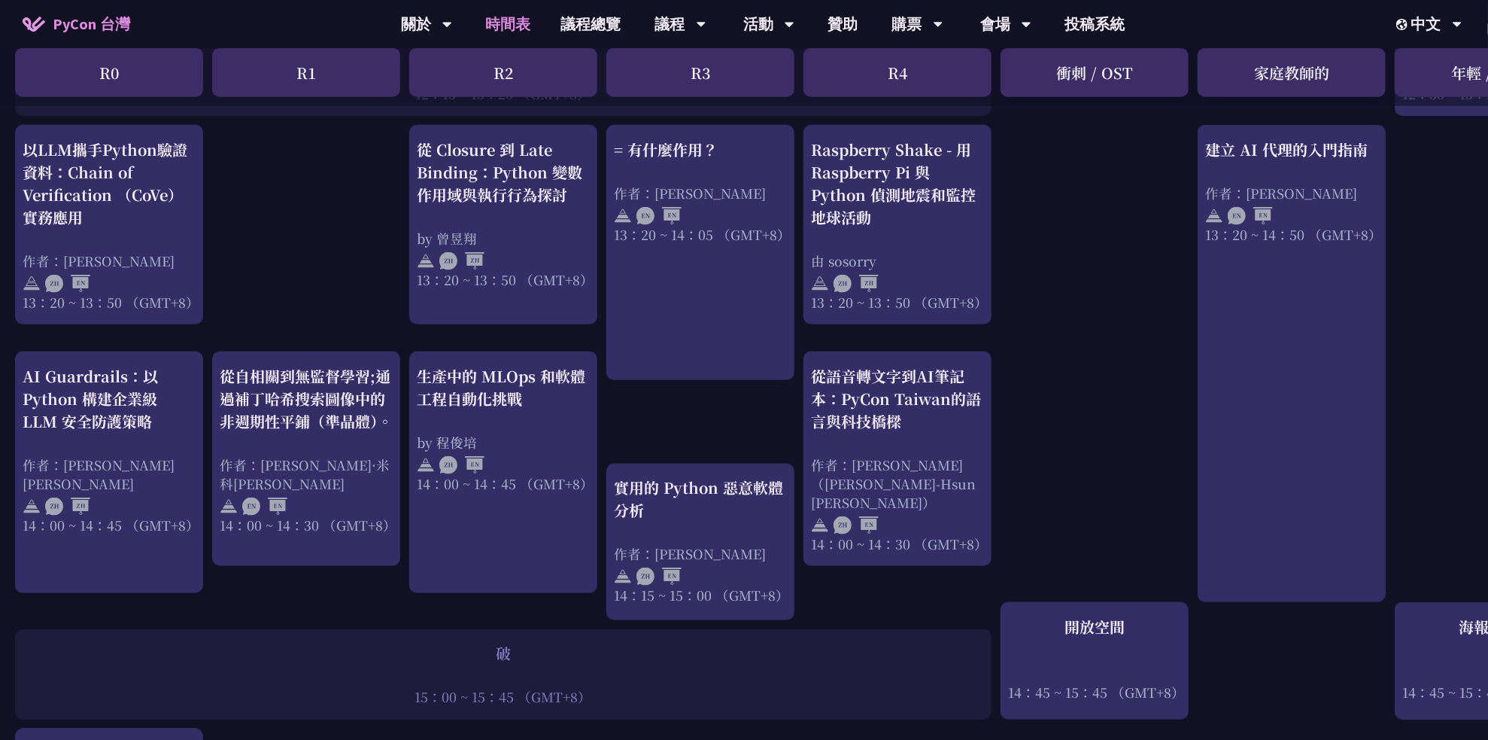
scroll to position [903, 0]
